Goal: Information Seeking & Learning: Stay updated

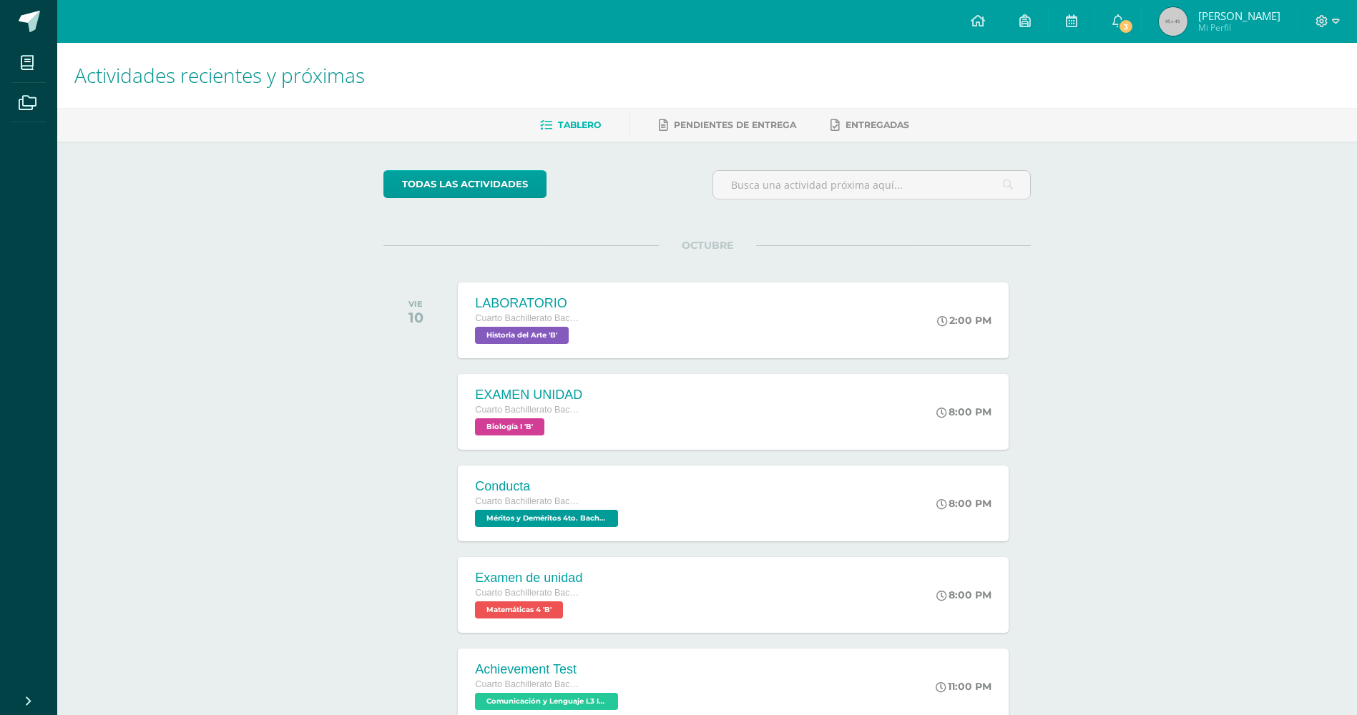
scroll to position [48, 0]
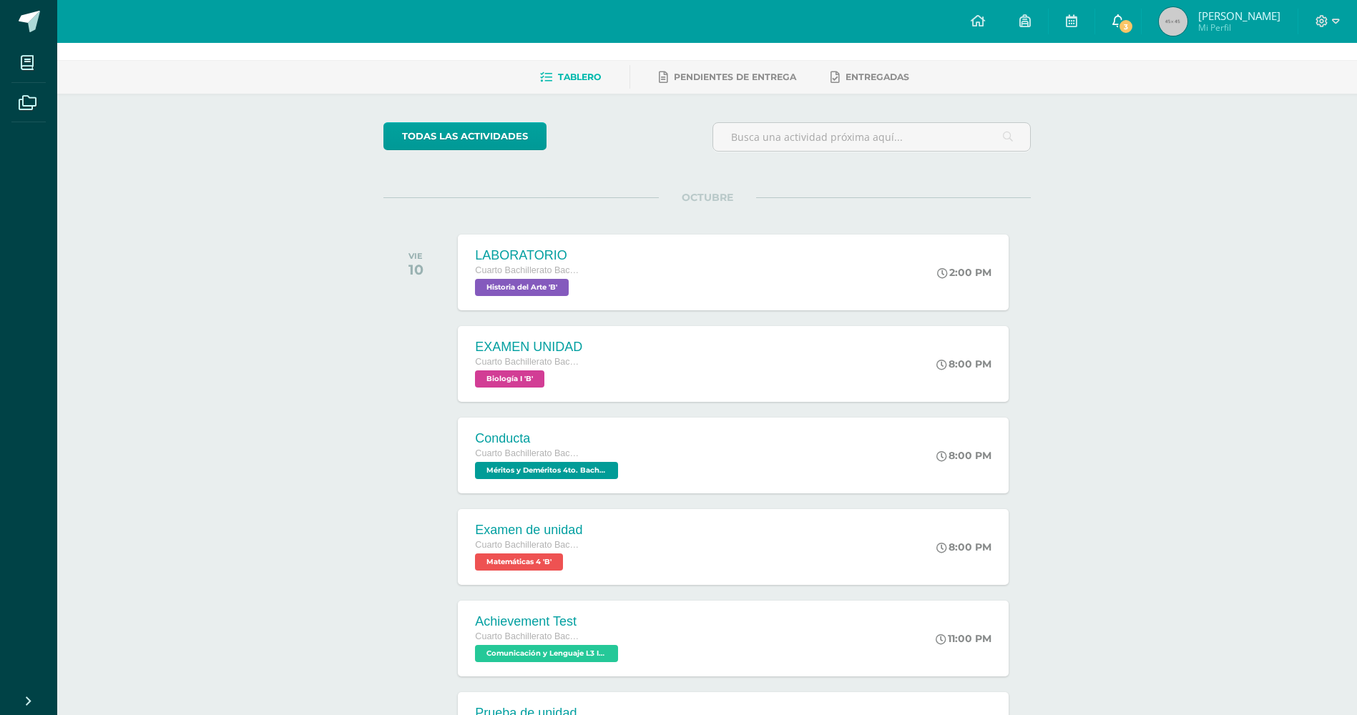
click at [1121, 14] on link "3" at bounding box center [1118, 21] width 46 height 43
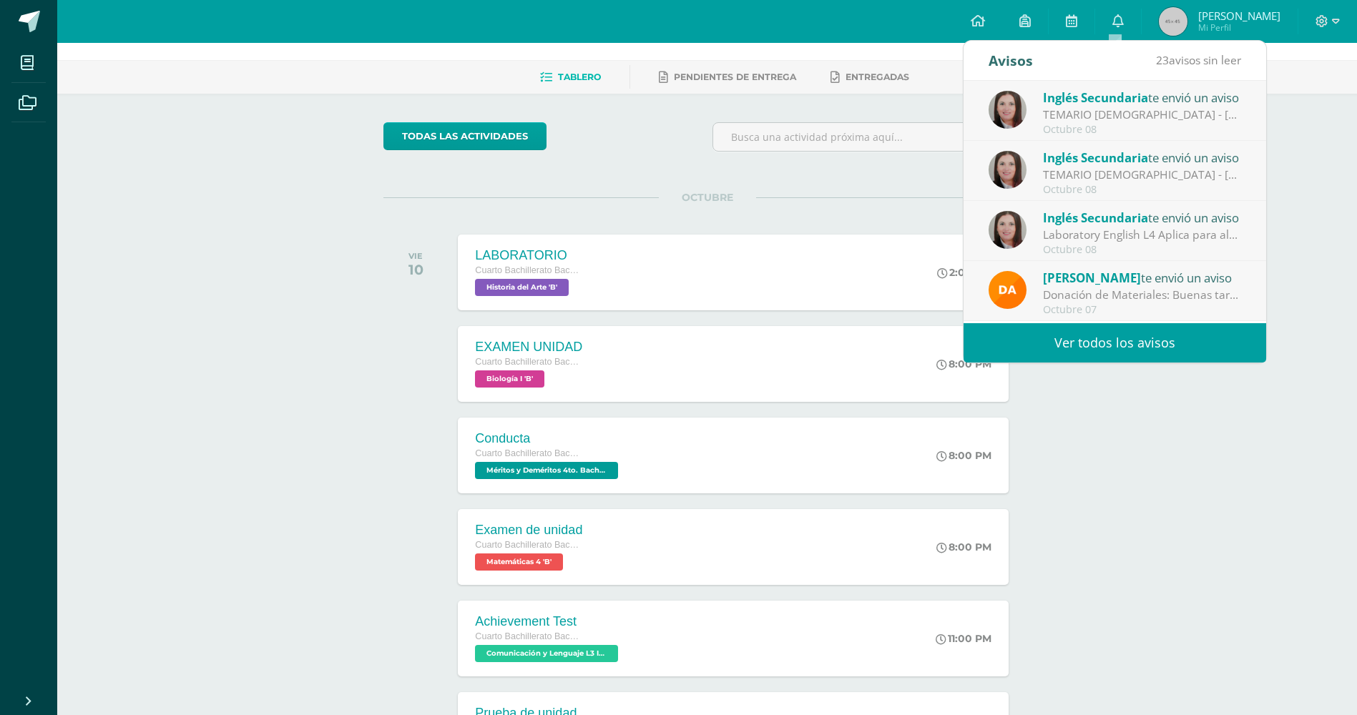
click at [1058, 346] on link "Ver todos los avisos" at bounding box center [1114, 342] width 303 height 39
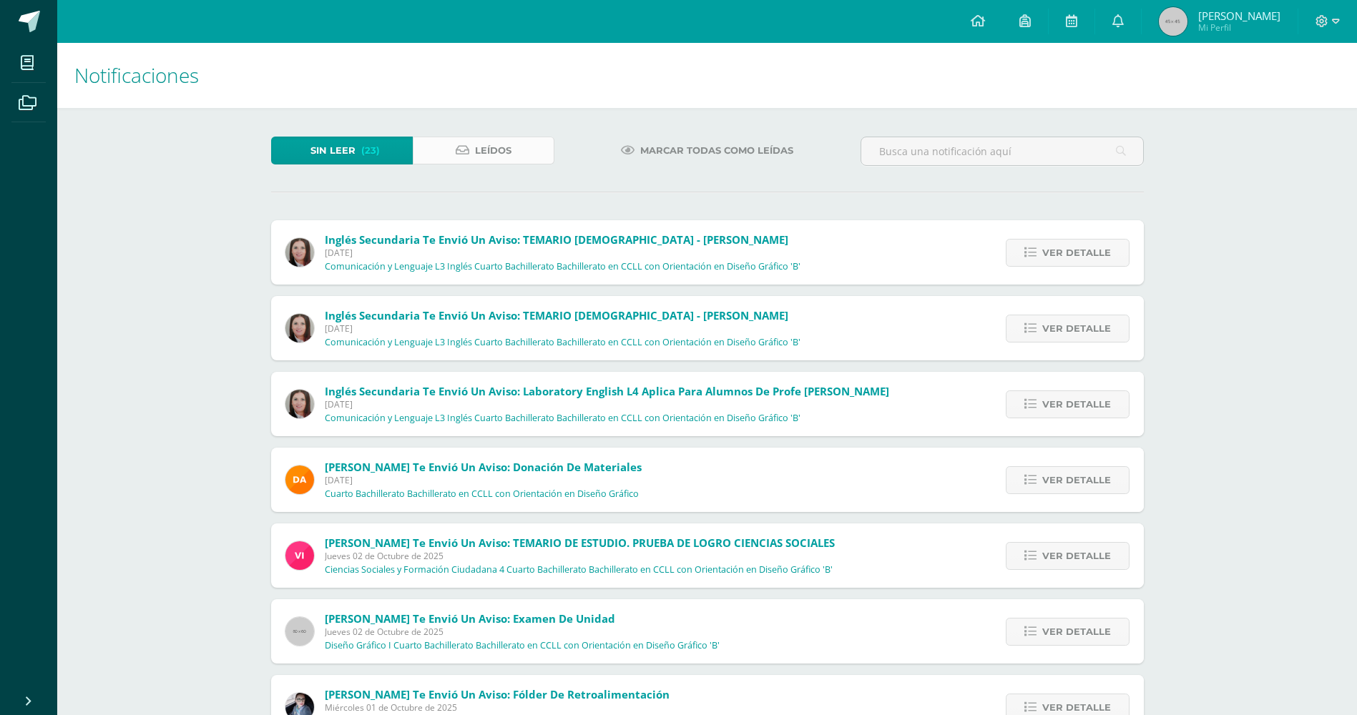
click at [463, 155] on icon at bounding box center [463, 150] width 14 height 12
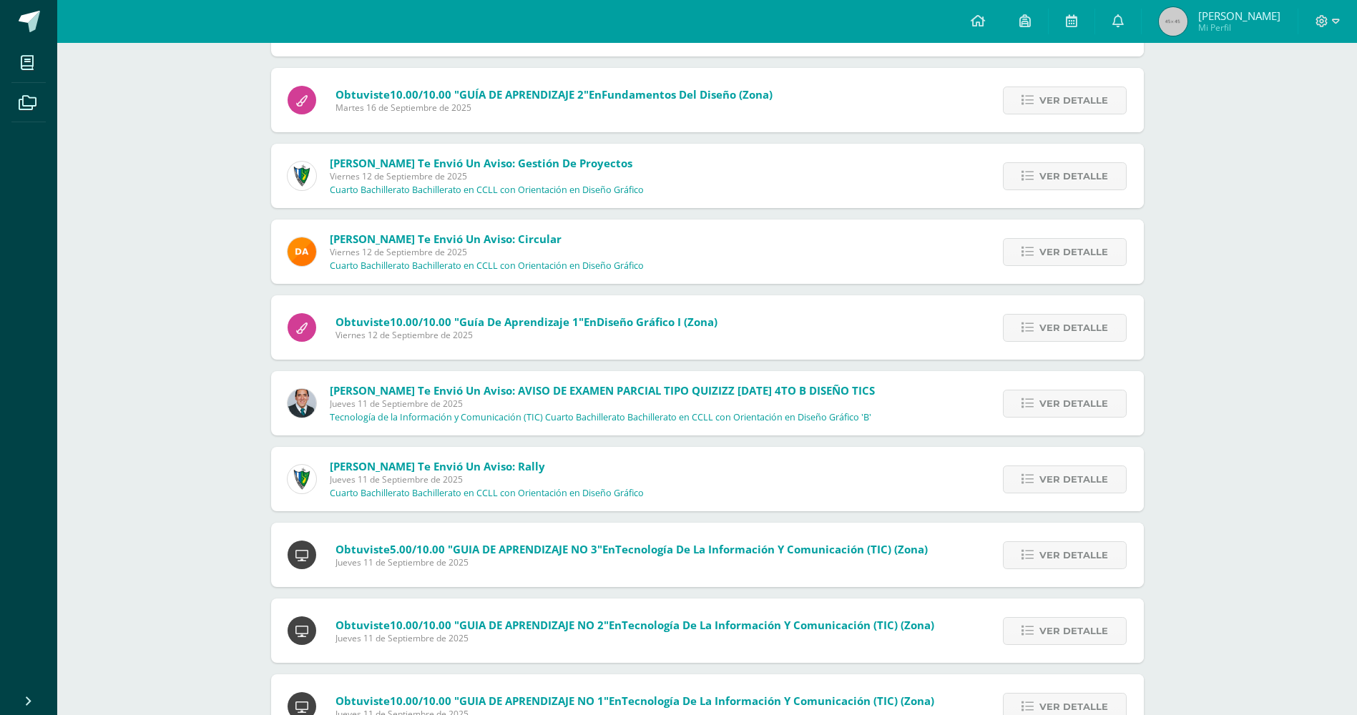
scroll to position [6156, 0]
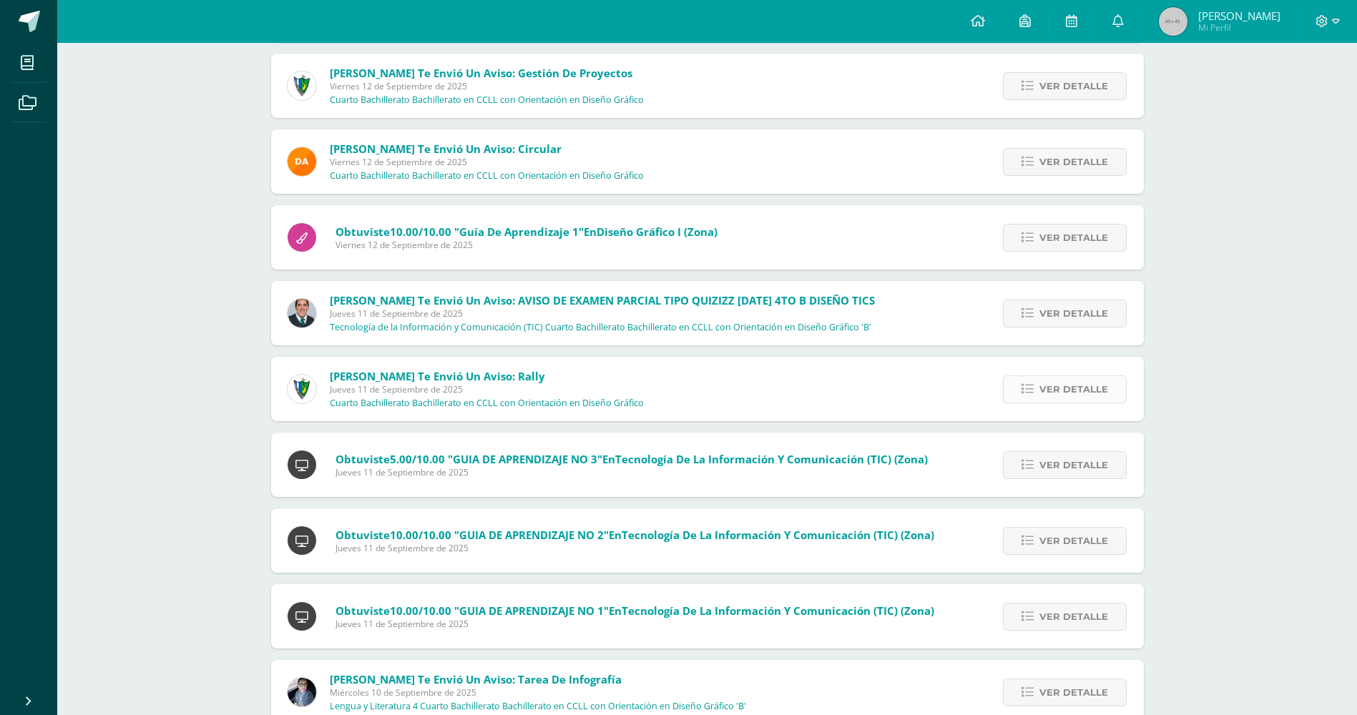
click at [1040, 400] on link "Ver detalle" at bounding box center [1065, 389] width 124 height 28
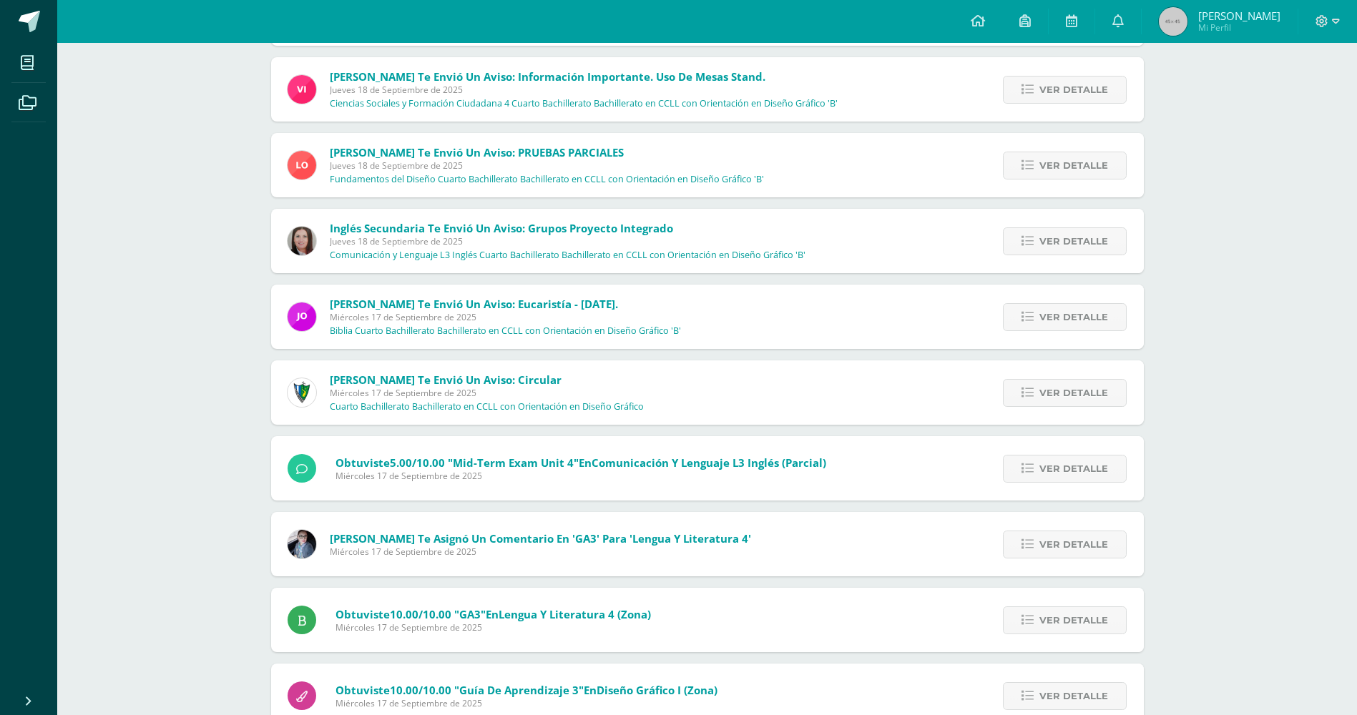
scroll to position [4582, 0]
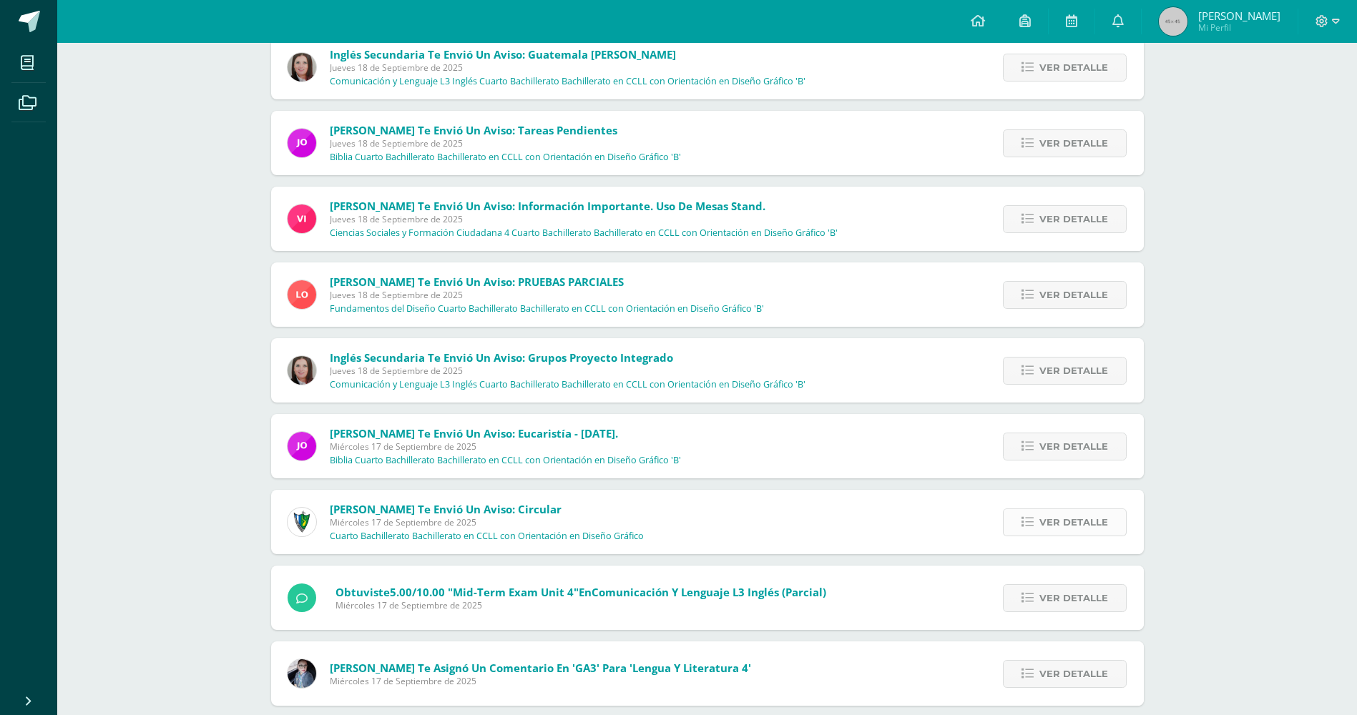
click at [1035, 508] on div "Ver detalle" at bounding box center [1062, 522] width 162 height 64
click at [1041, 520] on link "Ver detalle" at bounding box center [1065, 522] width 124 height 28
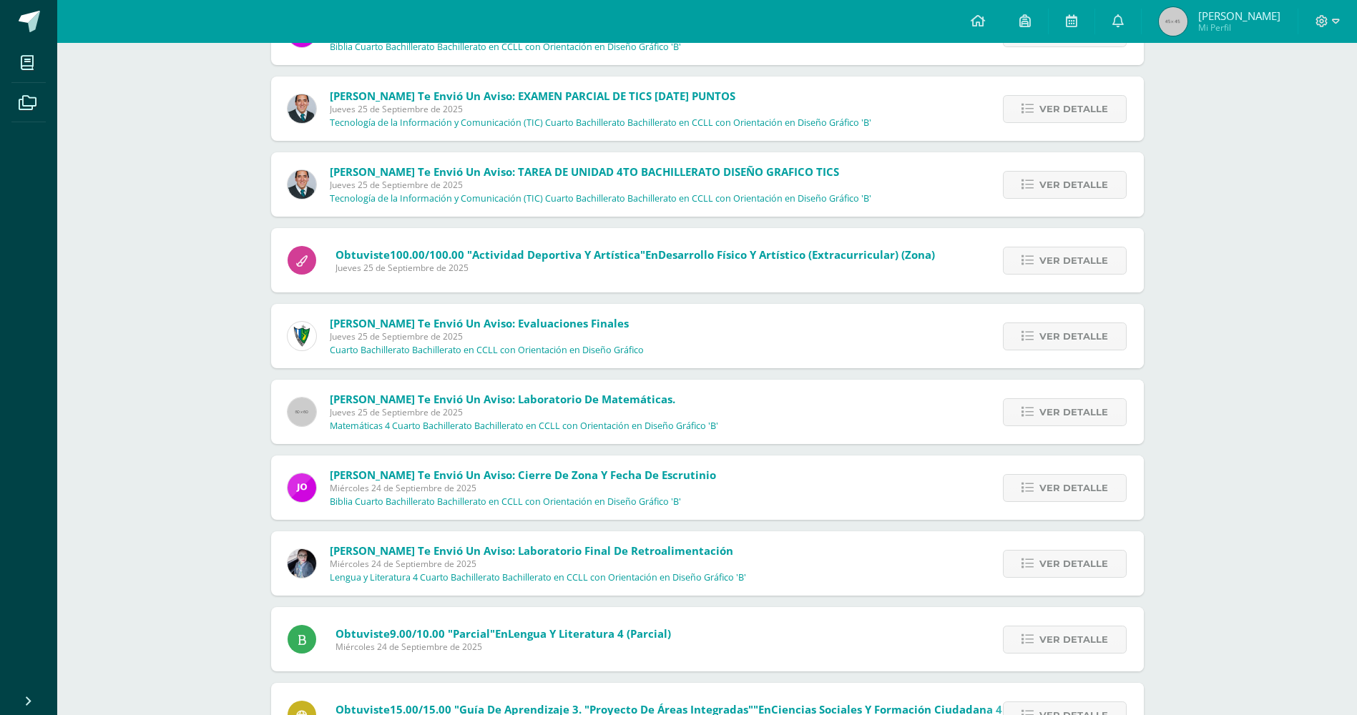
scroll to position [1507, 0]
click at [1029, 338] on icon at bounding box center [1027, 338] width 12 height 12
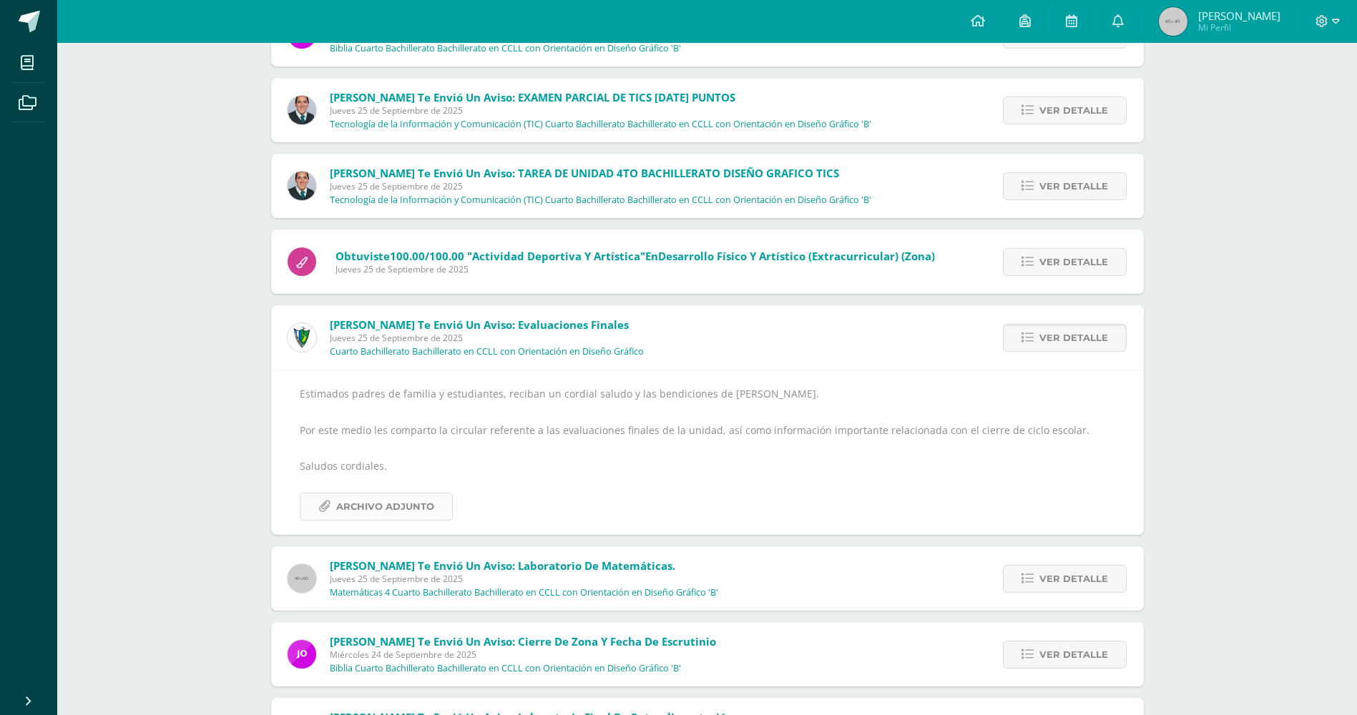
click at [424, 521] on div "Estimados padres de familia y estudiantes, reciban un cordial saludo y las bend…" at bounding box center [707, 452] width 873 height 165
drag, startPoint x: 423, startPoint y: 518, endPoint x: 413, endPoint y: 501, distance: 19.3
click at [413, 501] on span "Archivo Adjunto" at bounding box center [385, 506] width 98 height 26
click at [31, 16] on span at bounding box center [29, 21] width 21 height 21
